Goal: Transaction & Acquisition: Subscribe to service/newsletter

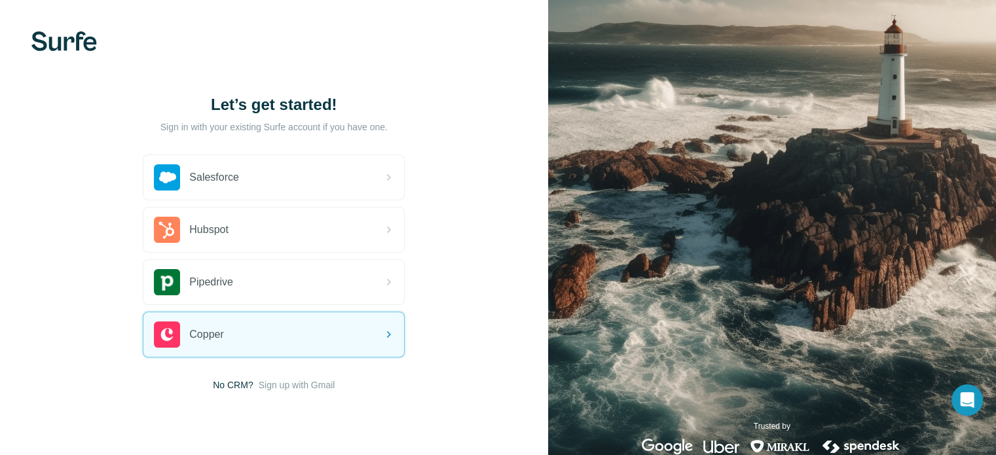
click at [234, 386] on span "No CRM?" at bounding box center [233, 384] width 40 height 13
